Goal: Check status: Check status

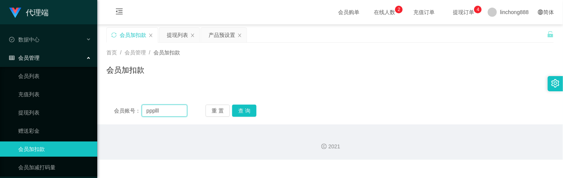
click at [183, 112] on input "ppplll" at bounding box center [165, 110] width 46 height 12
drag, startPoint x: 179, startPoint y: 111, endPoint x: 126, endPoint y: 110, distance: 53.2
click at [122, 110] on div "会员账号： ppplll" at bounding box center [150, 110] width 73 height 12
click at [251, 111] on button "查 询" at bounding box center [244, 110] width 24 height 12
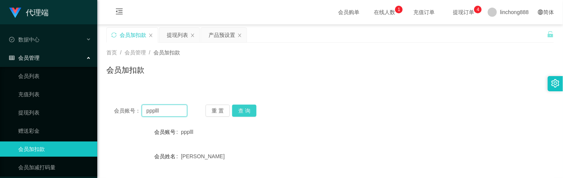
paste input "yangyang123456789"
type input "yangyang123456789"
click at [244, 110] on button "查 询" at bounding box center [244, 110] width 24 height 12
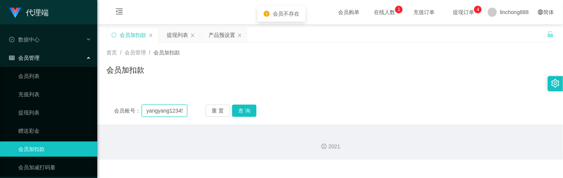
click at [166, 110] on input "yangyang123456789" at bounding box center [165, 110] width 46 height 12
paste input "yangyang123456789"
type input "yangyang123456789"
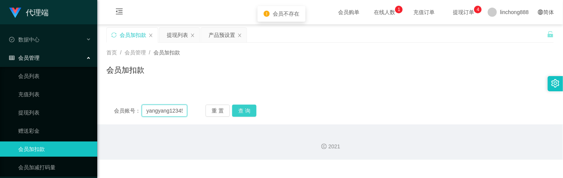
scroll to position [0, 13]
click at [248, 111] on button "查 询" at bounding box center [244, 110] width 24 height 12
click at [175, 111] on input "yangyang123456789" at bounding box center [165, 110] width 46 height 12
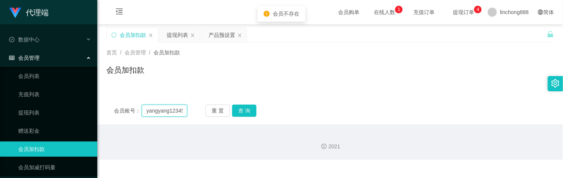
click at [175, 111] on input "yangyang123456789" at bounding box center [165, 110] width 46 height 12
drag, startPoint x: 159, startPoint y: 115, endPoint x: 163, endPoint y: 113, distance: 4.9
click at [159, 115] on input "text" at bounding box center [165, 110] width 46 height 12
paste input "yangyang123456789"
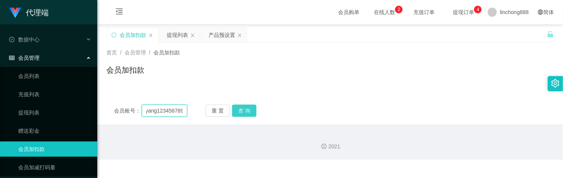
type input "yangyang123456789"
click at [247, 110] on button "查 询" at bounding box center [244, 110] width 24 height 12
click at [249, 106] on button "查 询" at bounding box center [244, 110] width 24 height 12
click at [156, 110] on input "yangyang123456789" at bounding box center [165, 110] width 46 height 12
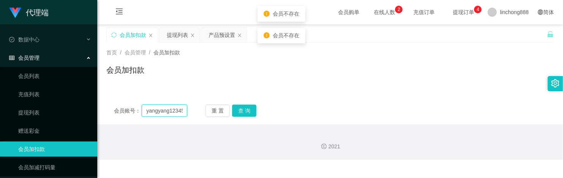
click at [156, 110] on input "yangyang123456789" at bounding box center [165, 110] width 46 height 12
